Goal: Information Seeking & Learning: Understand process/instructions

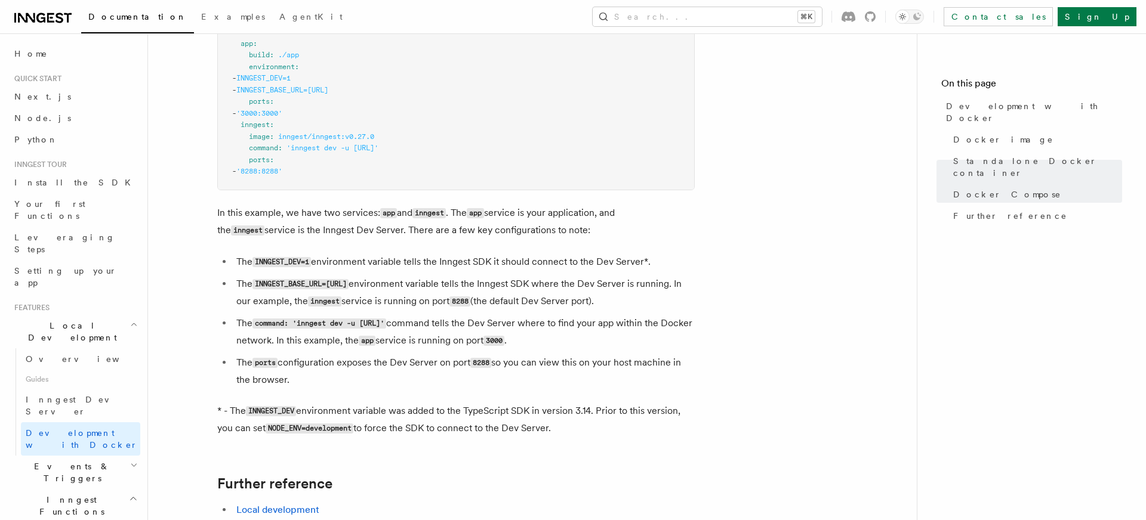
scroll to position [912, 0]
click at [30, 120] on span "Node.js" at bounding box center [42, 118] width 57 height 10
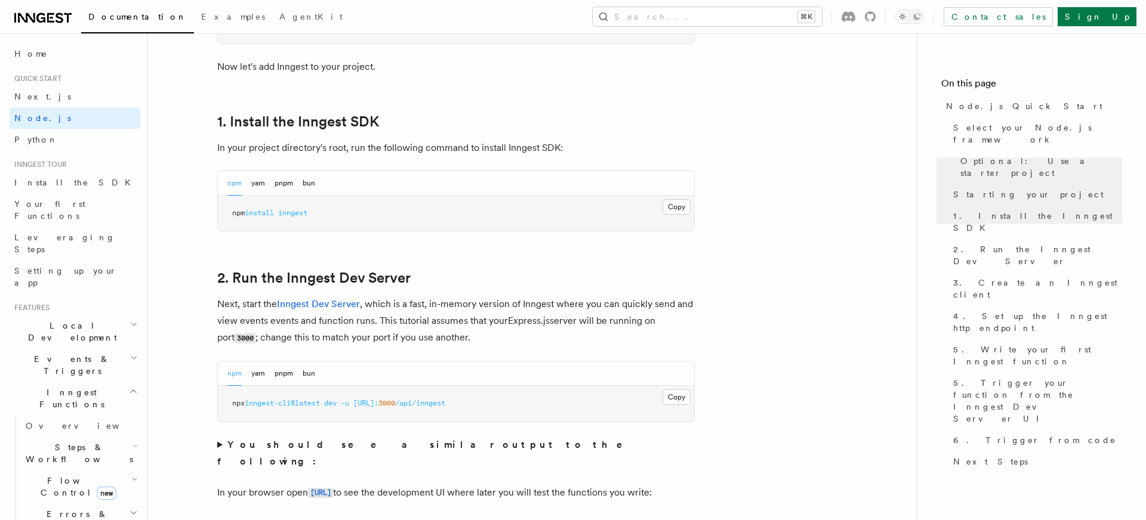
scroll to position [719, 0]
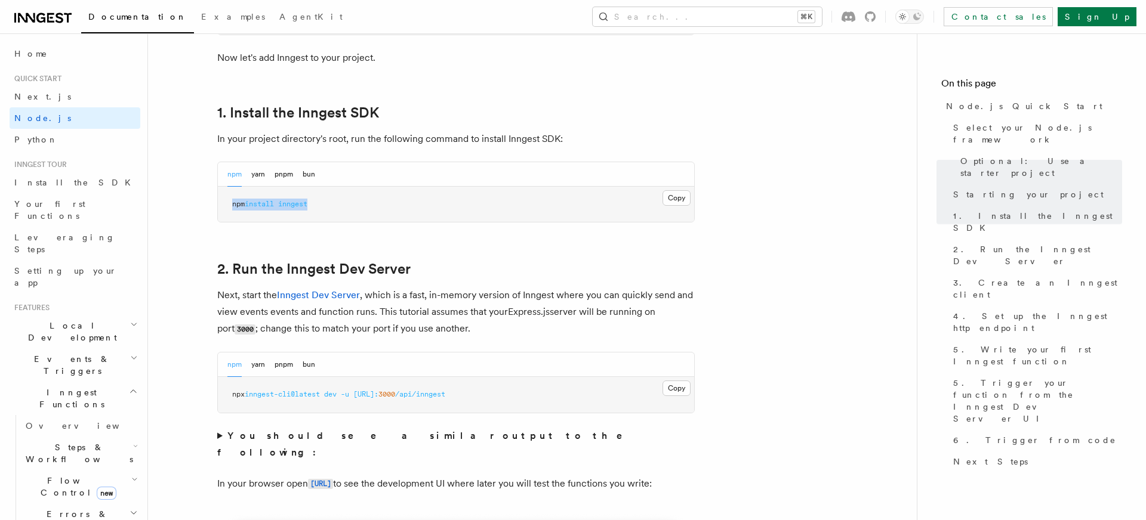
drag, startPoint x: 350, startPoint y: 211, endPoint x: 194, endPoint y: 205, distance: 155.9
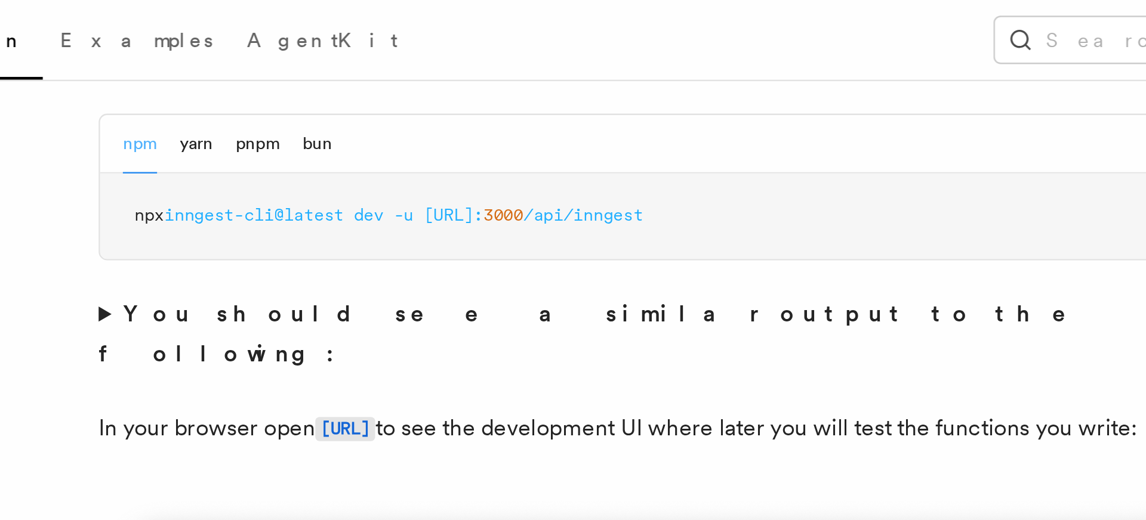
scroll to position [868, 0]
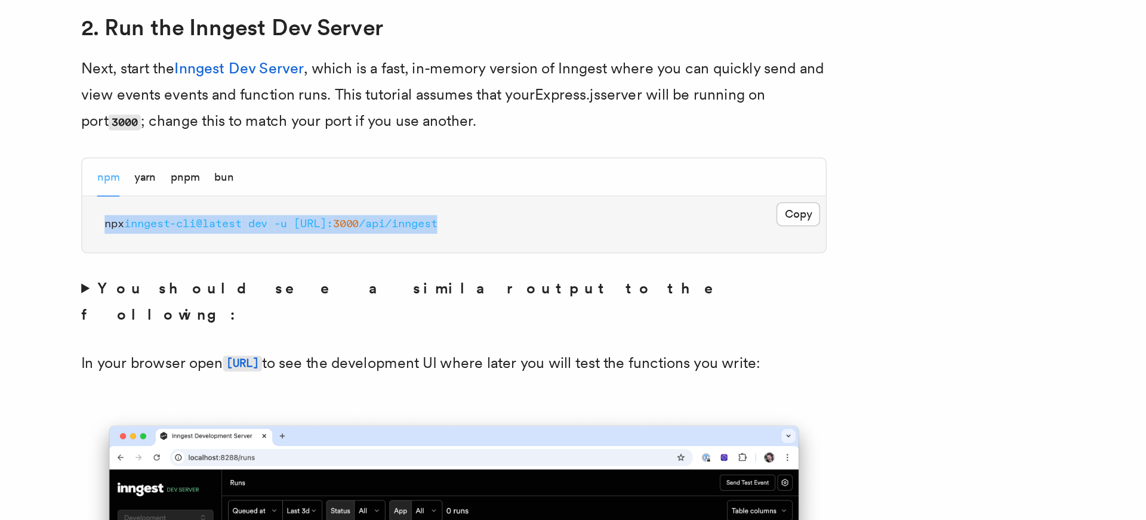
drag, startPoint x: 508, startPoint y: 245, endPoint x: 216, endPoint y: 242, distance: 292.4
click at [234, 264] on div "npm yarn pnpm bun Copy Copied npx inngest-cli@latest dev -u [URL]: 3000 /api/in…" at bounding box center [455, 234] width 477 height 61
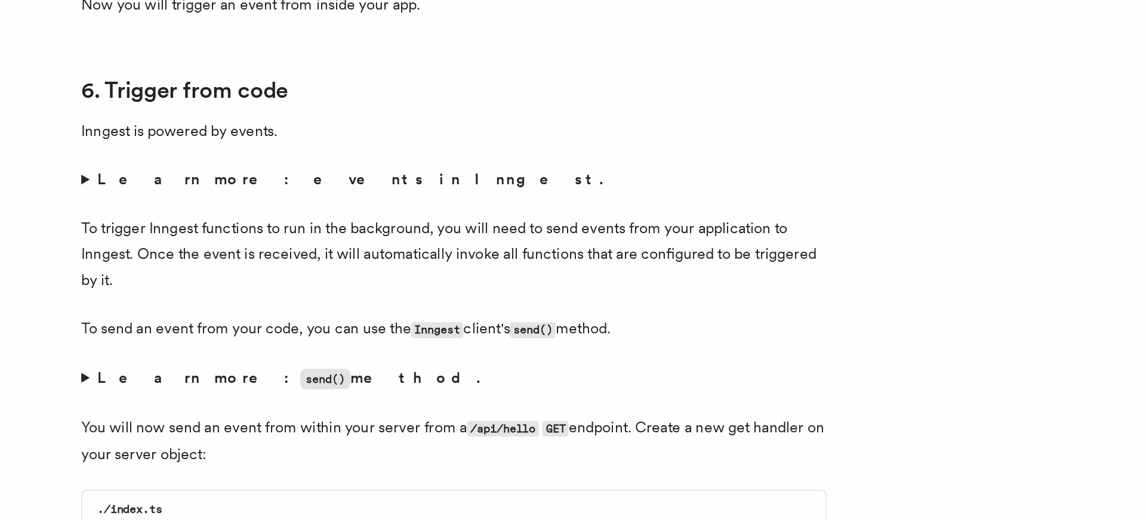
scroll to position [5976, 0]
